Goal: Use online tool/utility: Utilize a website feature to perform a specific function

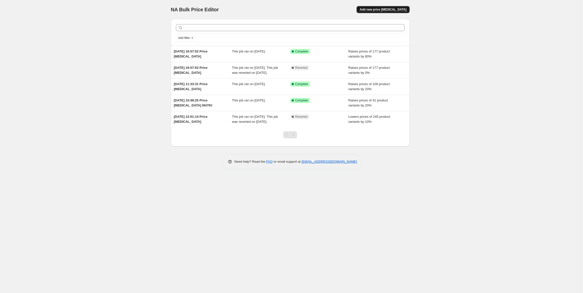
click at [392, 11] on span "Add new price change job" at bounding box center [383, 10] width 47 height 4
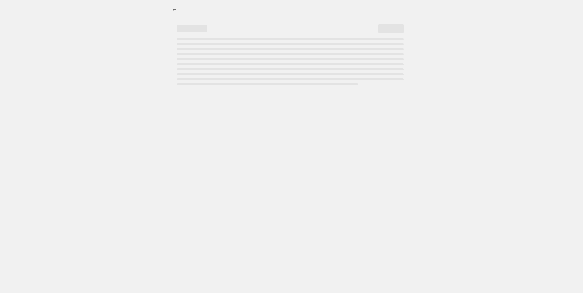
select select "percentage"
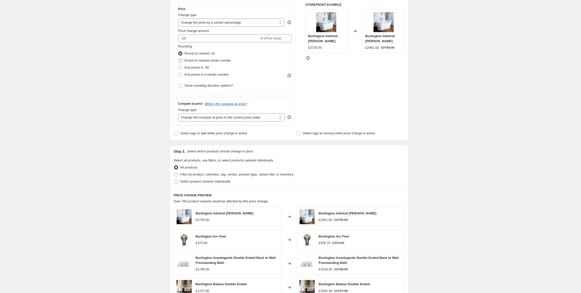
scroll to position [126, 0]
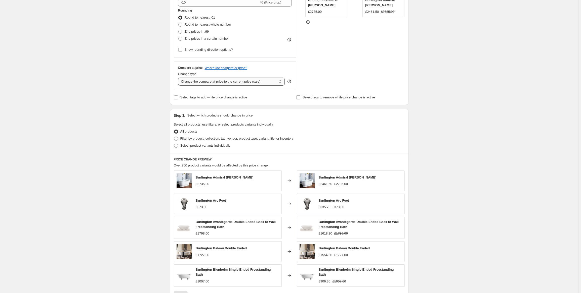
click at [280, 83] on select "Change the compare at price to the current price (sale) Change the compare at p…" at bounding box center [231, 82] width 107 height 8
select select "remove"
click at [179, 78] on select "Change the compare at price to the current price (sale) Change the compare at p…" at bounding box center [231, 82] width 107 height 8
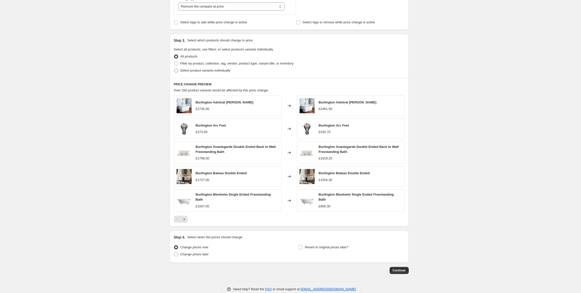
scroll to position [201, 0]
click at [176, 64] on span at bounding box center [176, 63] width 4 height 4
click at [174, 62] on input "Filter by product, collection, tag, vendor, product type, variant title, or inv…" at bounding box center [174, 61] width 0 height 0
radio input "true"
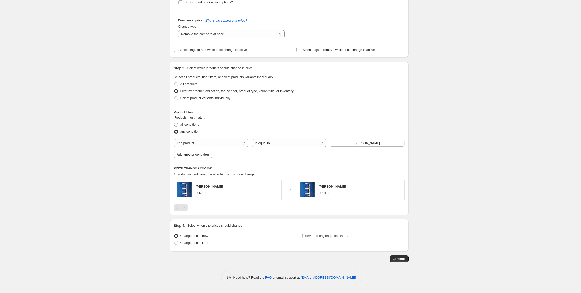
scroll to position [172, 0]
click at [340, 142] on button "Alban" at bounding box center [367, 144] width 75 height 7
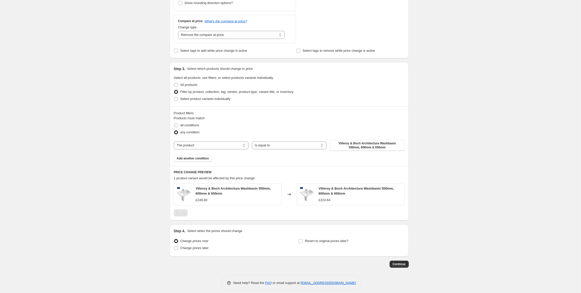
scroll to position [177, 0]
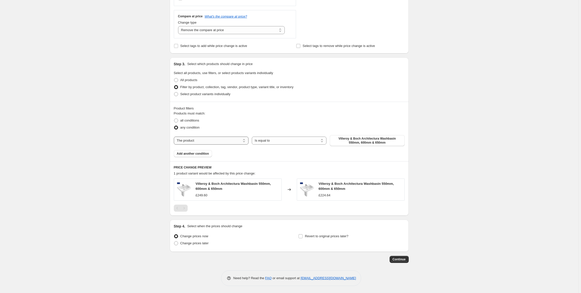
click at [245, 140] on select "The product The product's collection The product's tag The product's vendor The…" at bounding box center [211, 141] width 75 height 8
select select "vendor"
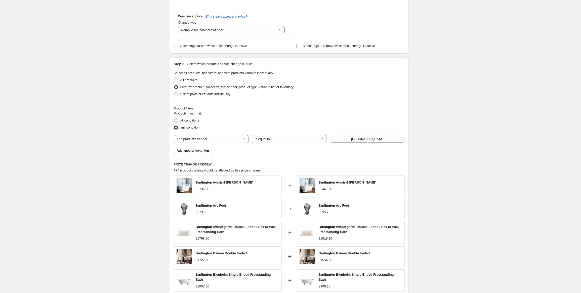
click at [364, 139] on span "Burlington" at bounding box center [367, 139] width 32 height 4
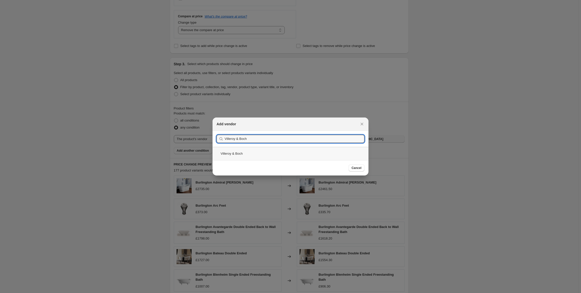
type input "Villeroy & Boch"
click at [235, 155] on div "Villeroy & Boch" at bounding box center [290, 153] width 156 height 13
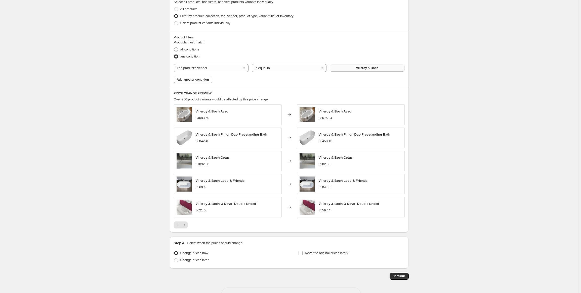
scroll to position [264, 0]
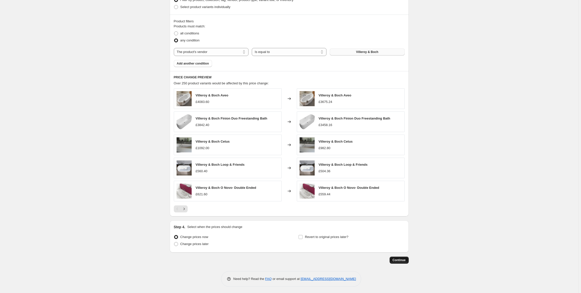
click at [401, 259] on span "Continue" at bounding box center [398, 260] width 13 height 4
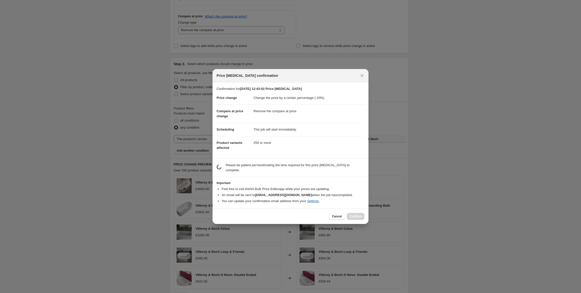
scroll to position [0, 0]
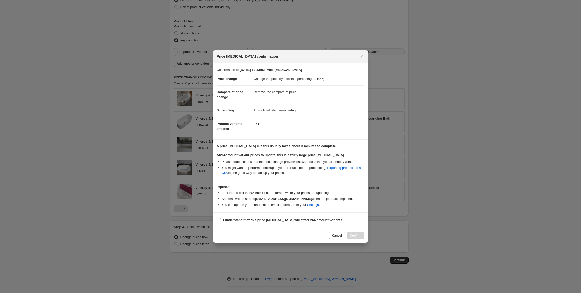
click at [265, 80] on dd "Change the price by a certain percentage (-10%)" at bounding box center [308, 78] width 111 height 13
click at [316, 79] on dd "Change the price by a certain percentage (-10%)" at bounding box center [308, 78] width 111 height 13
click at [362, 56] on icon "Close" at bounding box center [361, 56] width 5 height 5
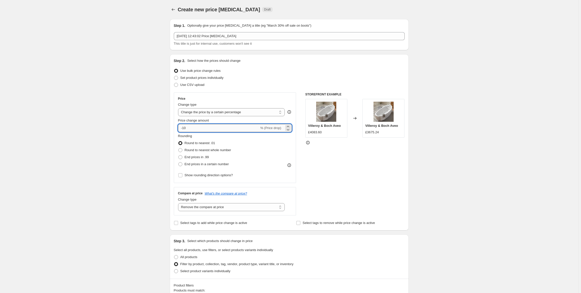
click at [191, 127] on input "-10" at bounding box center [218, 128] width 81 height 8
type input "-1"
type input "38"
click at [181, 151] on span at bounding box center [180, 150] width 4 height 4
click at [178, 149] on input "Round to nearest whole number" at bounding box center [178, 148] width 0 height 0
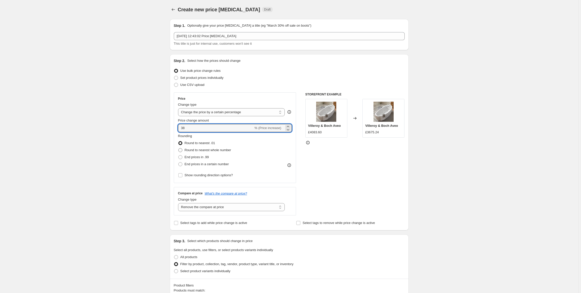
radio input "true"
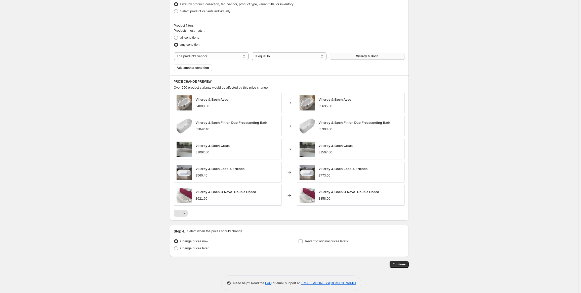
scroll to position [264, 0]
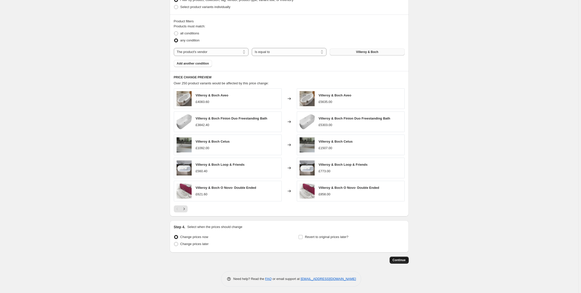
click at [399, 259] on span "Continue" at bounding box center [398, 260] width 13 height 4
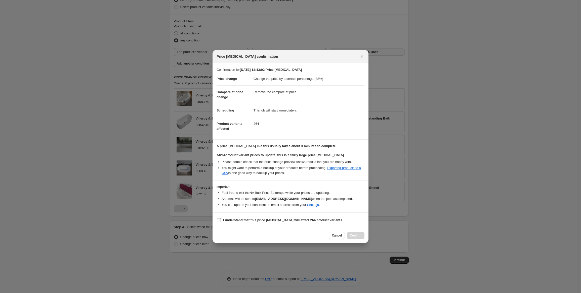
click at [218, 220] on input "I understand that this price change job will affect 264 product variants" at bounding box center [219, 220] width 4 height 4
checkbox input "true"
click at [356, 234] on span "Confirm" at bounding box center [356, 236] width 12 height 4
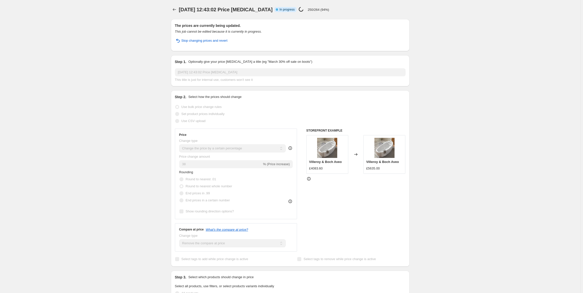
select select "percentage"
select select "remove"
select select "vendor"
